Goal: Use online tool/utility: Utilize a website feature to perform a specific function

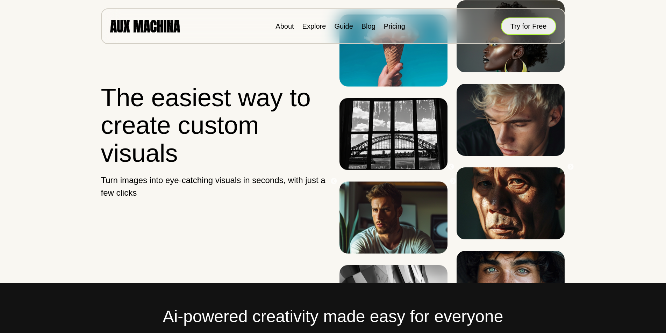
click at [533, 25] on button "Try for Free" at bounding box center [528, 25] width 55 height 17
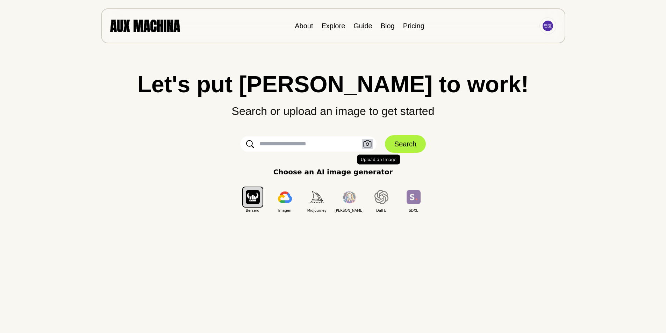
click at [368, 142] on icon "button" at bounding box center [367, 143] width 8 height 7
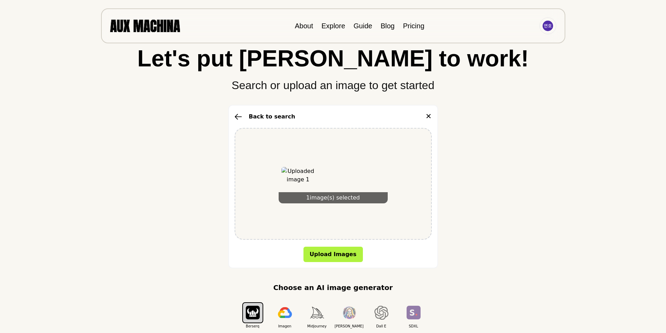
scroll to position [70, 0]
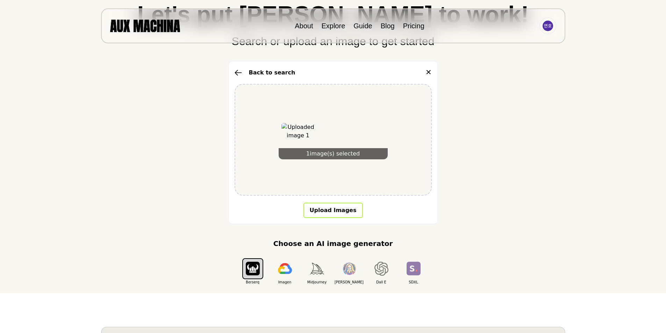
click at [342, 209] on button "Upload Images" at bounding box center [332, 210] width 59 height 15
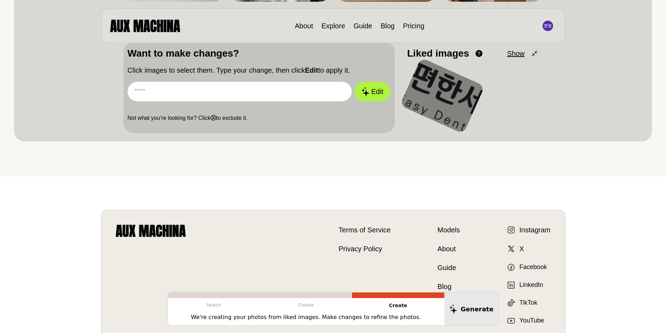
scroll to position [294, 0]
